Goal: Find specific page/section: Find specific page/section

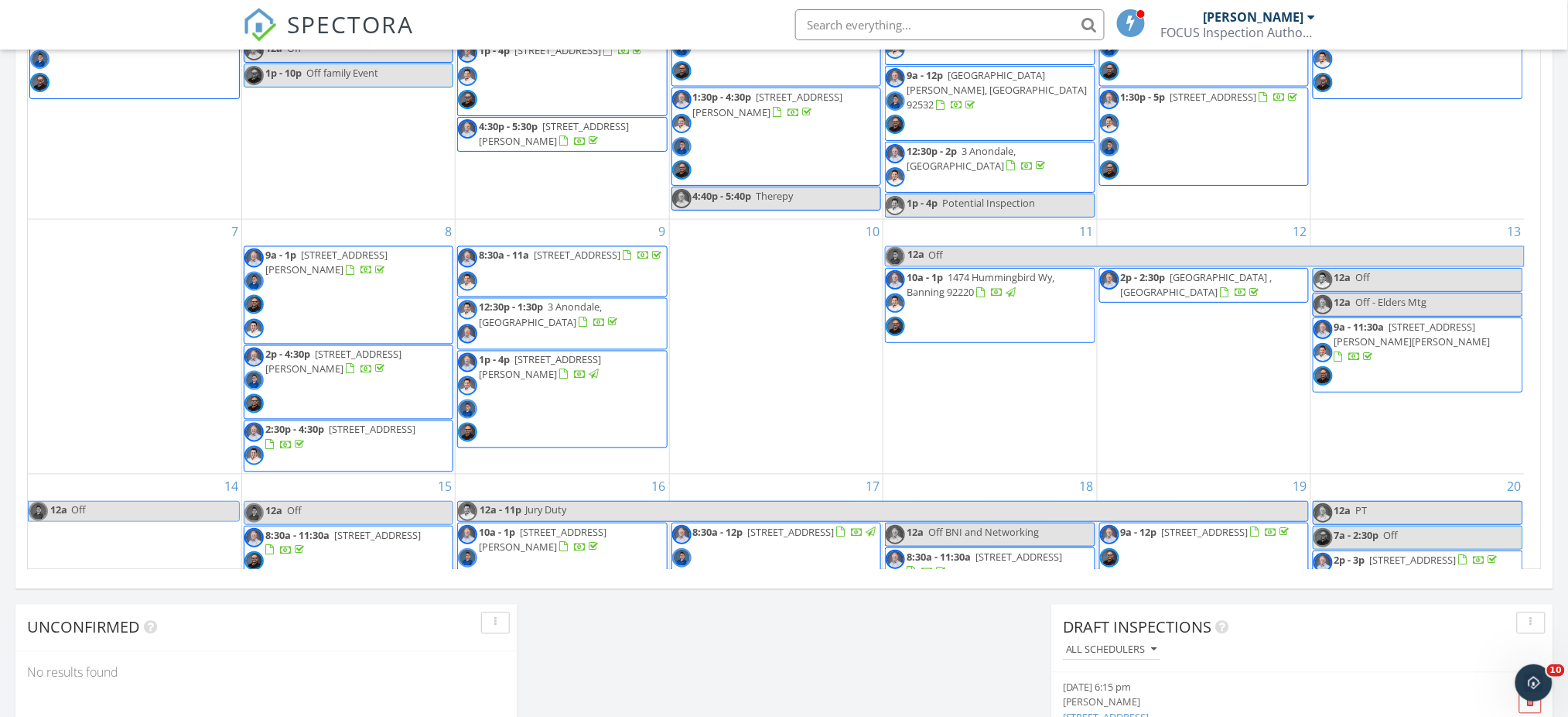
scroll to position [1440, 1600]
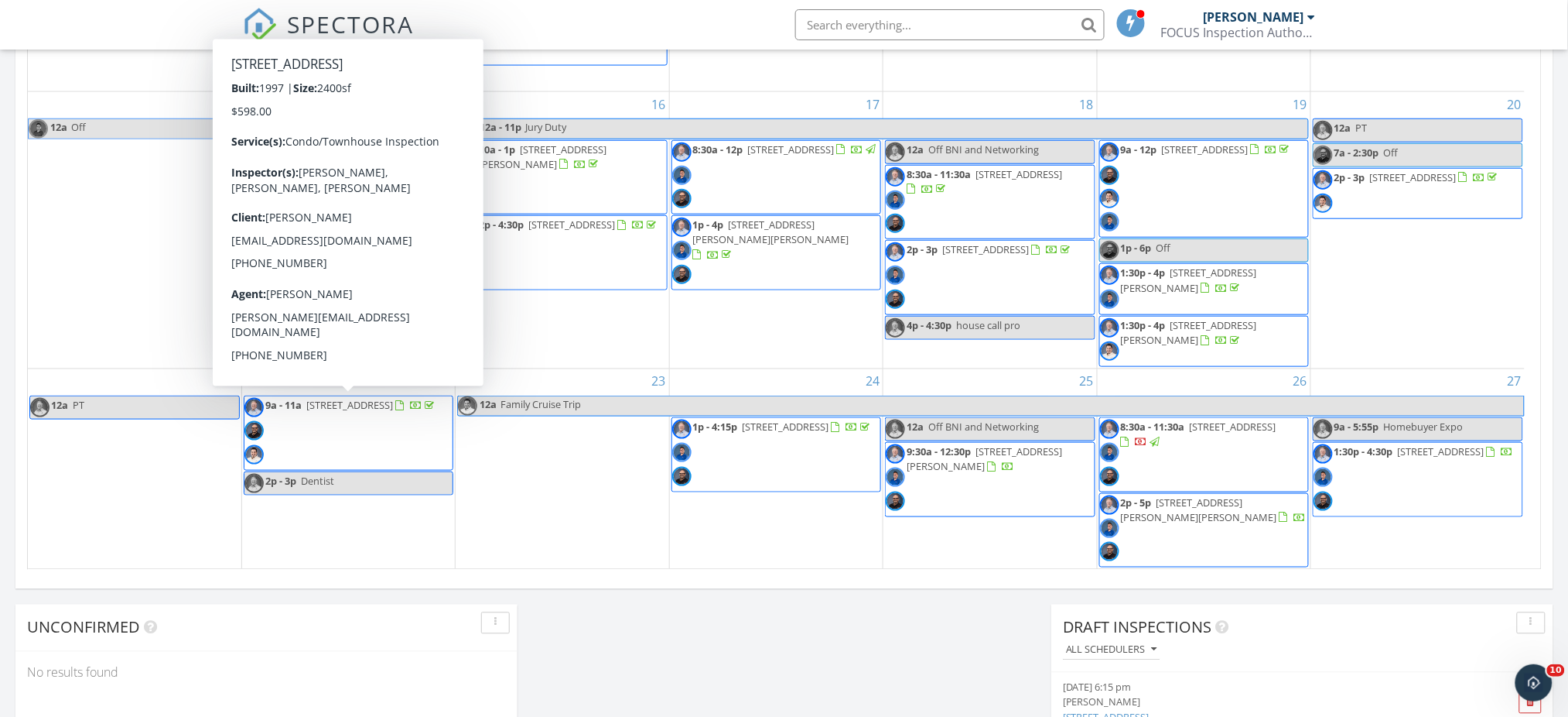
click at [356, 428] on span "9a - 11a 45 Chandon, Newport Beach 92657" at bounding box center [341, 433] width 193 height 70
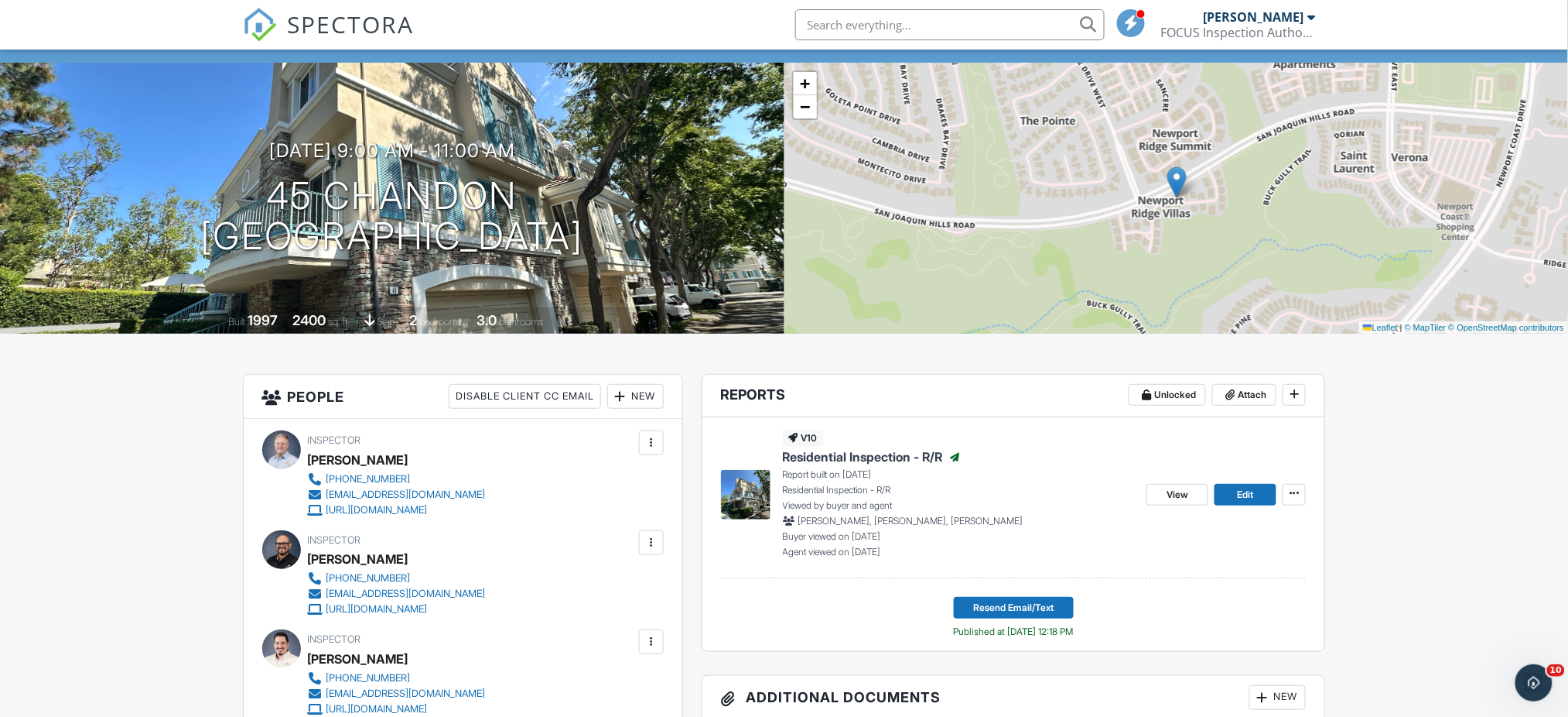
scroll to position [46, 0]
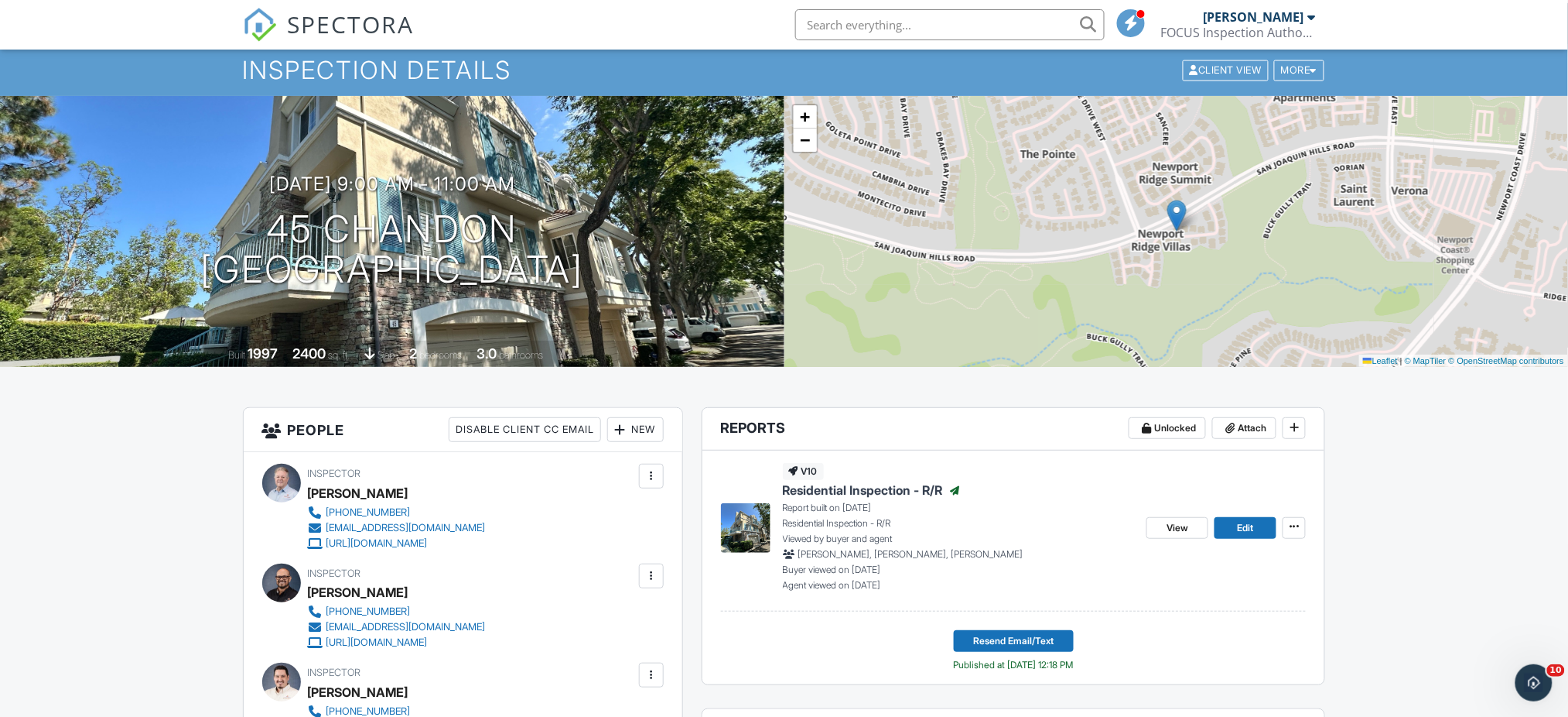
drag, startPoint x: 0, startPoint y: 0, endPoint x: 1579, endPoint y: 98, distance: 1582.0
click at [836, 491] on span "Residential Inspection - R/R" at bounding box center [863, 489] width 160 height 17
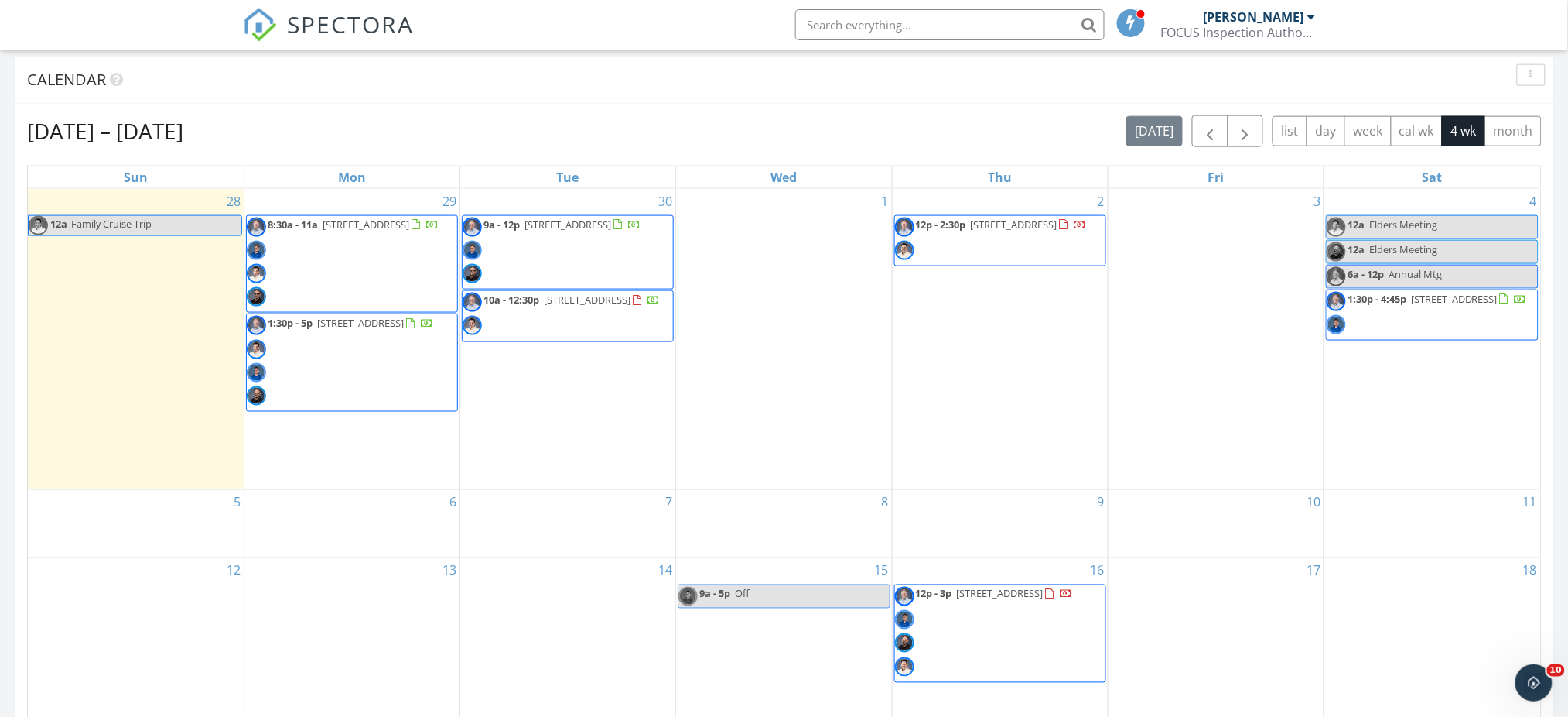
scroll to position [620, 0]
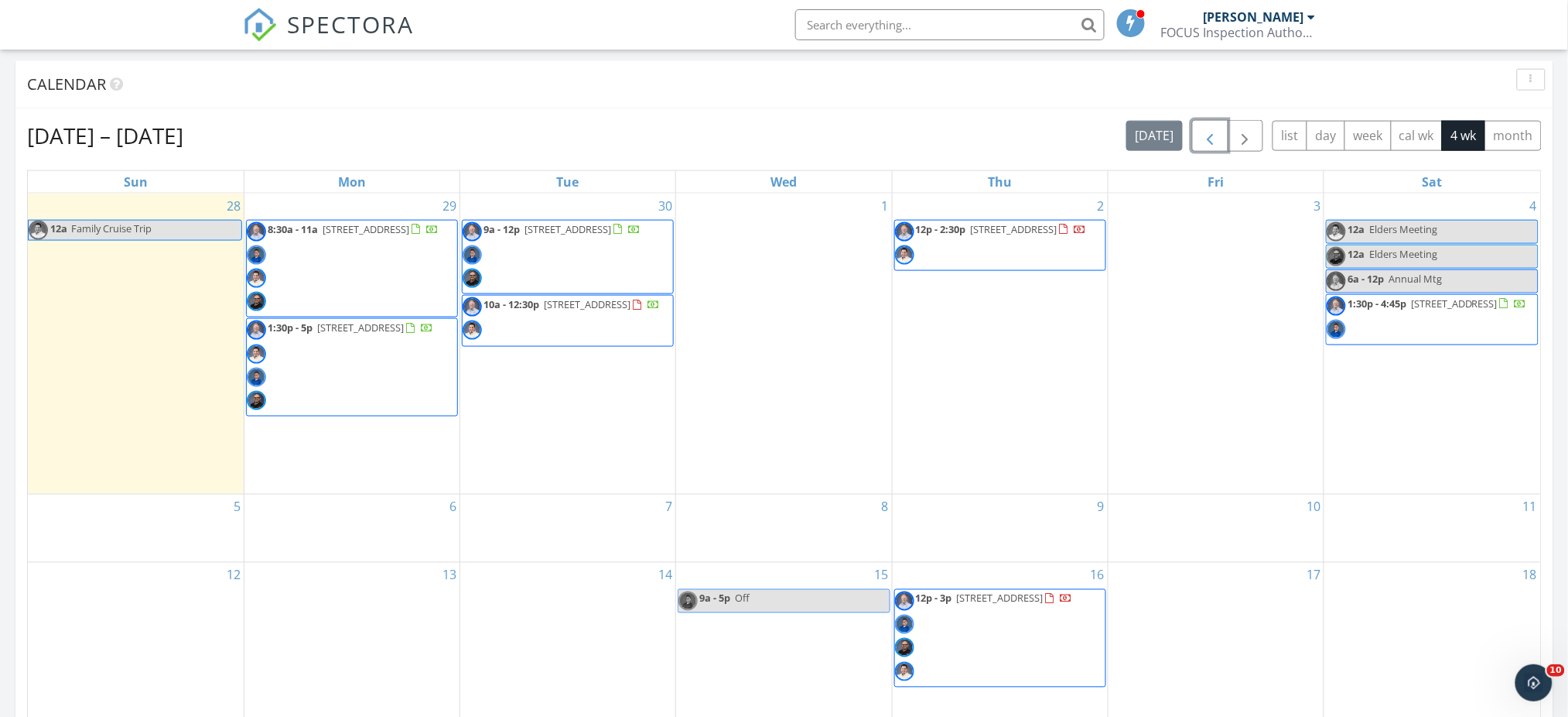
click at [1214, 146] on span "button" at bounding box center [1209, 136] width 19 height 19
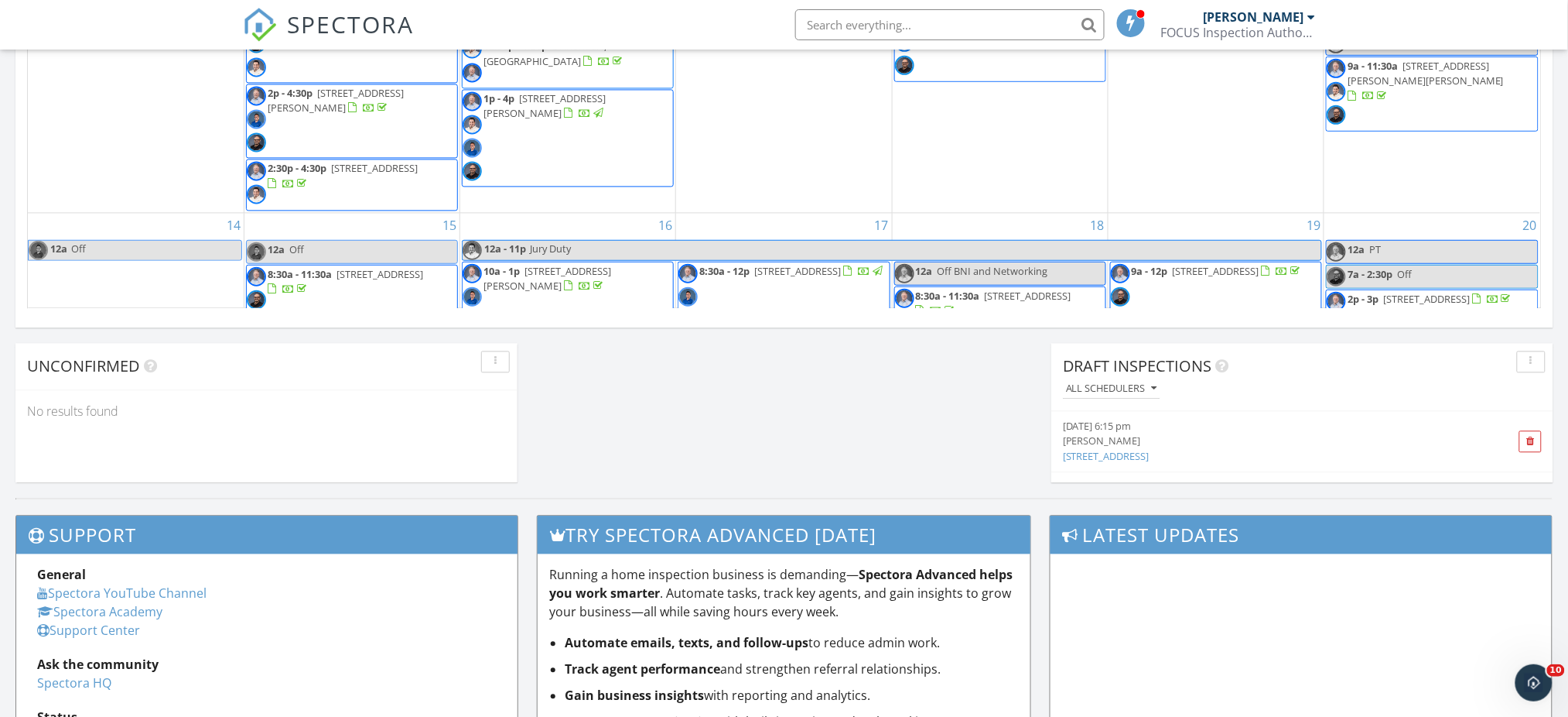
scroll to position [1117, 0]
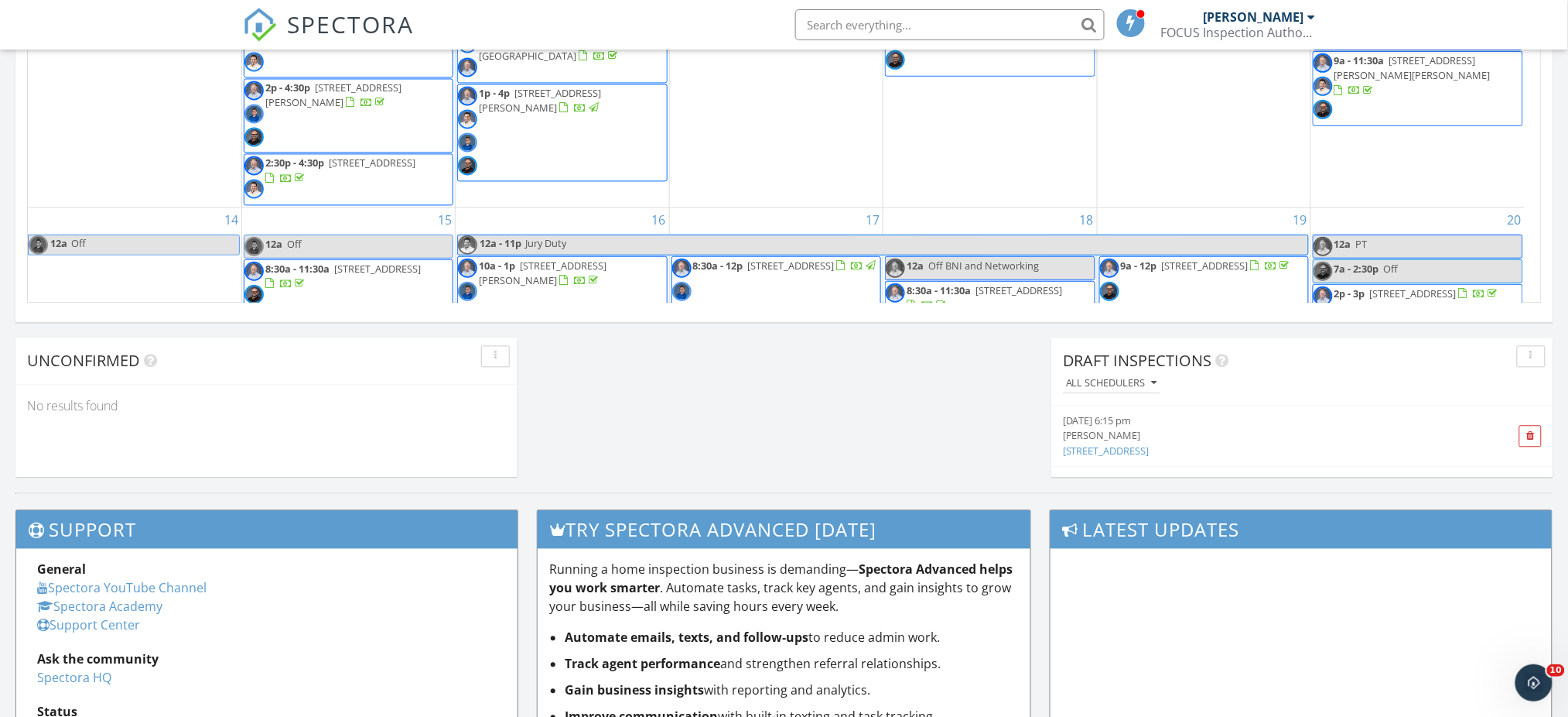
drag, startPoint x: 1566, startPoint y: 412, endPoint x: 1568, endPoint y: 389, distance: 23.1
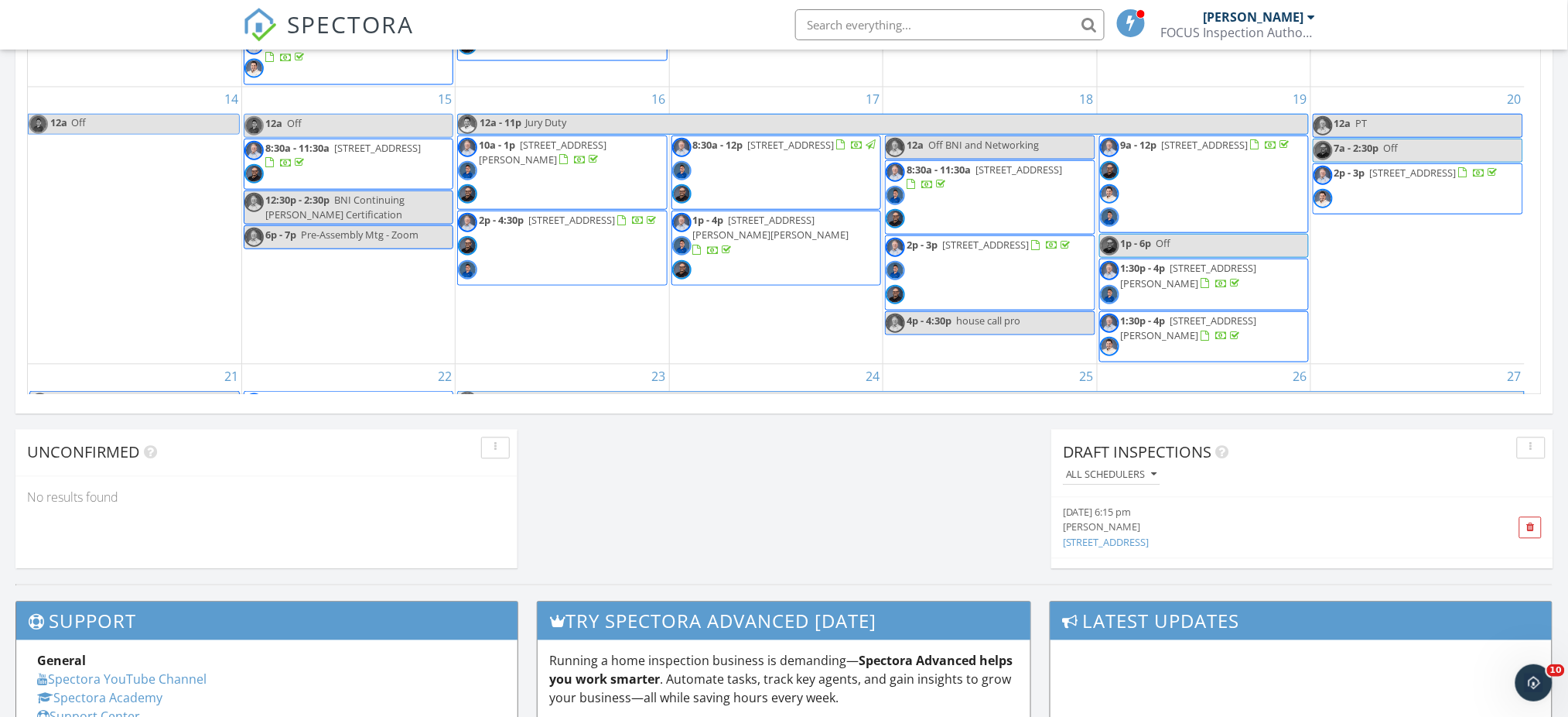
scroll to position [388, 0]
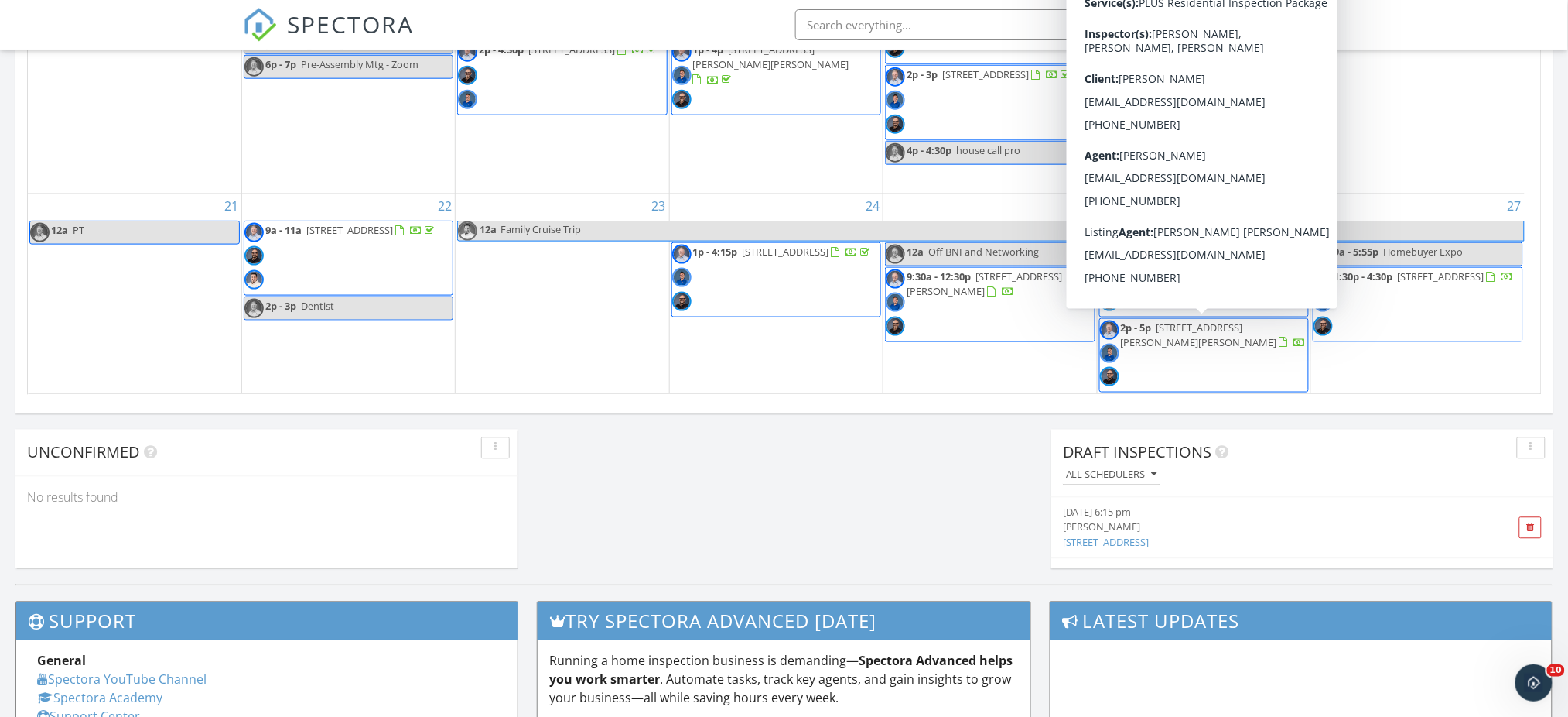
click at [1217, 344] on span "2p - 5p 112 Via Candelaria, Coto de Caza 92679" at bounding box center [1204, 355] width 208 height 70
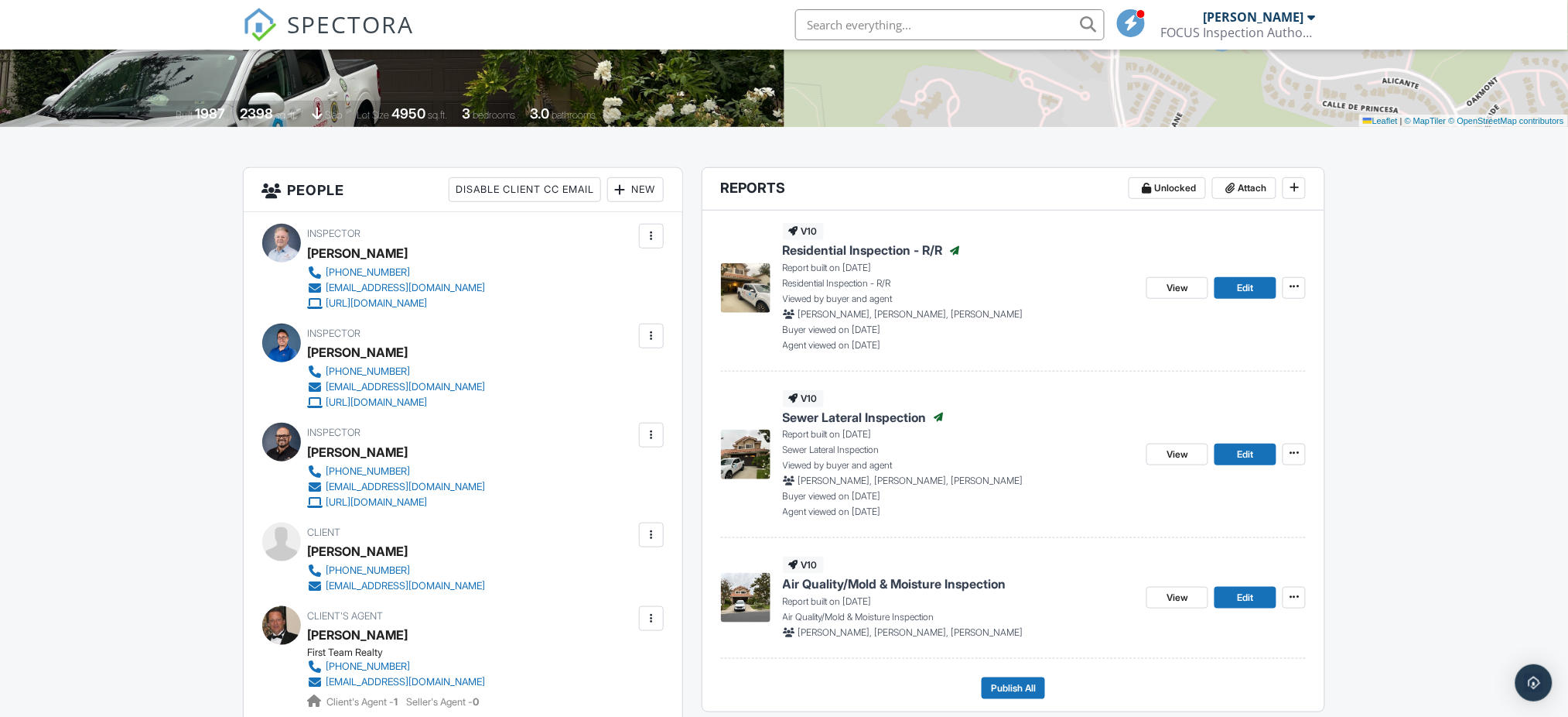
scroll to position [281, 0]
